Goal: Transaction & Acquisition: Purchase product/service

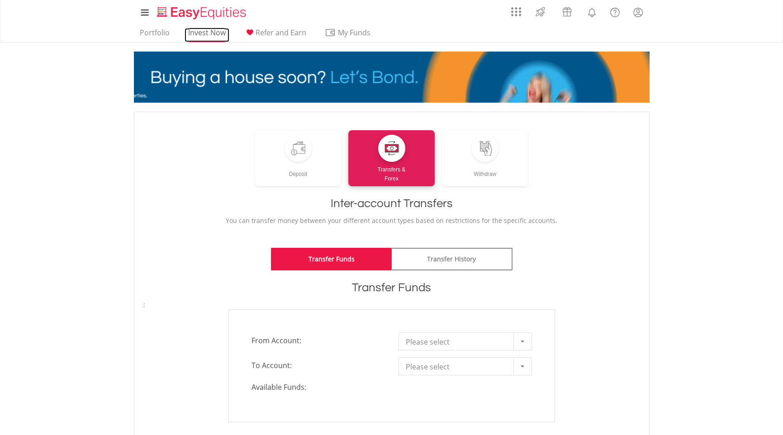
click at [202, 35] on link "Invest Now" at bounding box center [207, 35] width 45 height 14
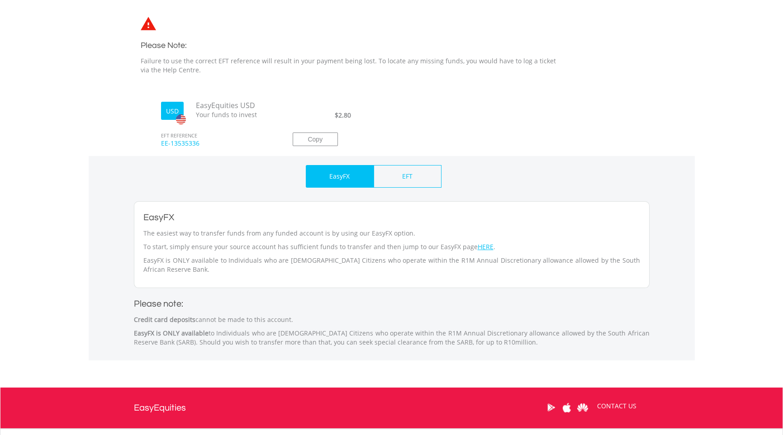
scroll to position [241, 0]
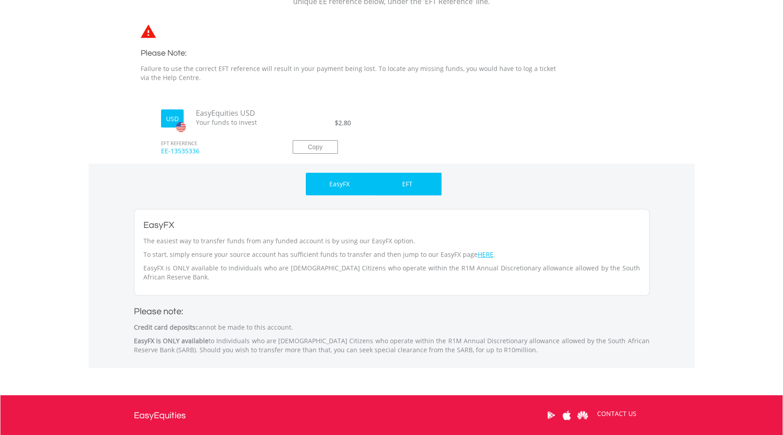
click at [413, 188] on div "EFT" at bounding box center [408, 184] width 68 height 23
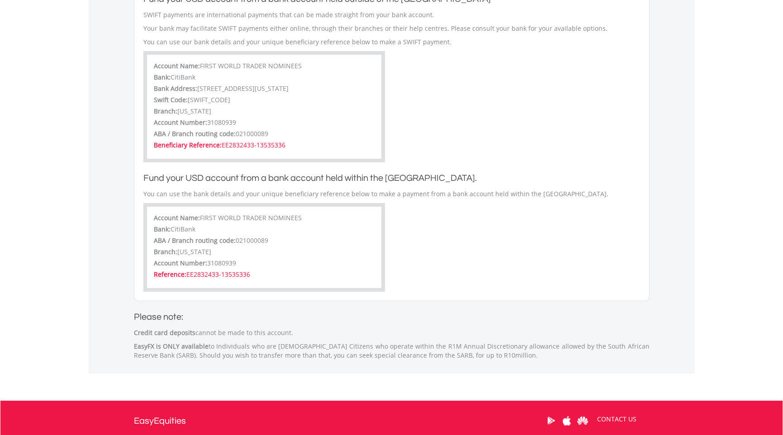
scroll to position [286, 0]
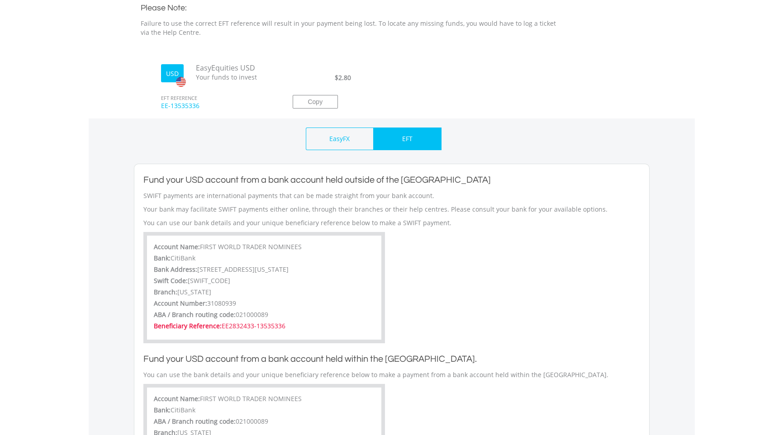
click at [208, 72] on div "EasyEquities USD Your funds to invest" at bounding box center [227, 72] width 104 height 19
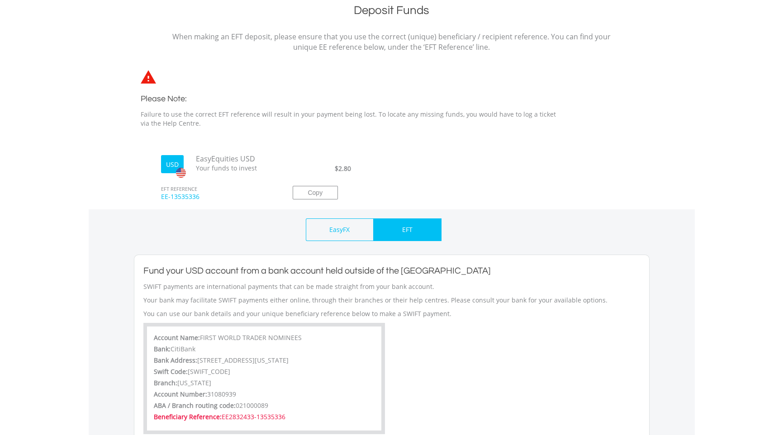
scroll to position [0, 0]
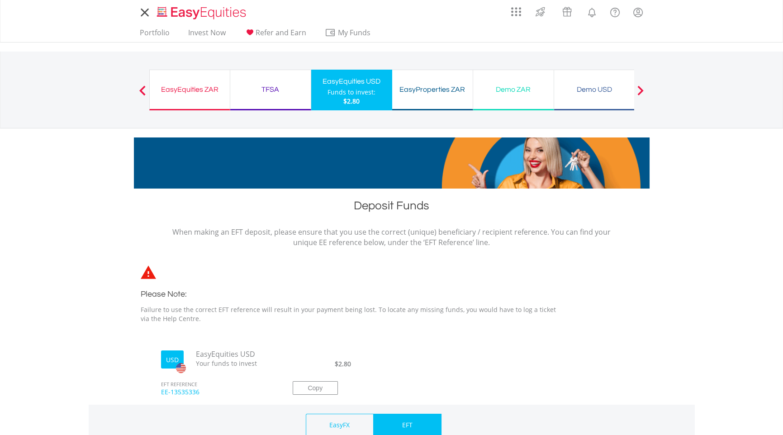
click at [109, 38] on nav "My Investments Invest Now New Listings Sell My Recurring Investments Pending Or…" at bounding box center [391, 21] width 783 height 43
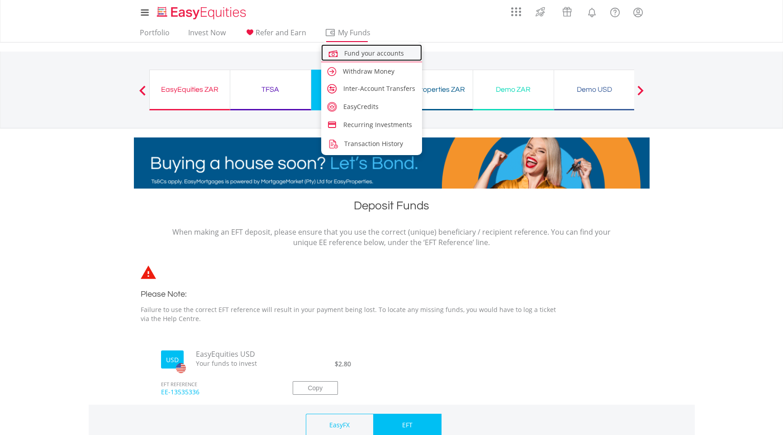
click at [339, 52] on span at bounding box center [334, 52] width 15 height 9
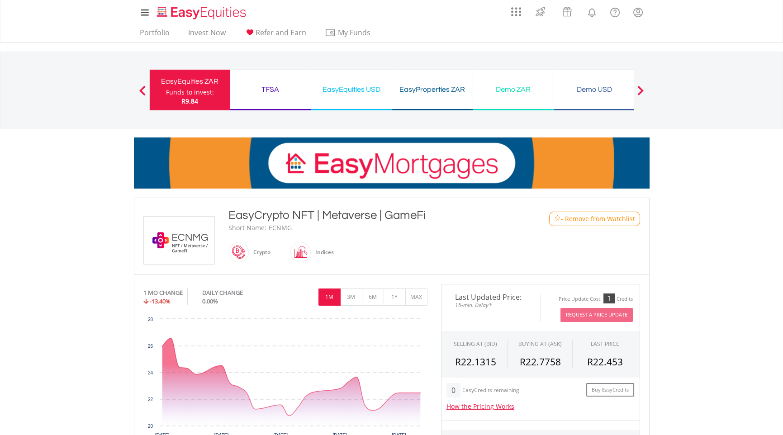
click at [576, 217] on span "- Remove from Watchlist" at bounding box center [598, 218] width 74 height 9
